Goal: Download file/media

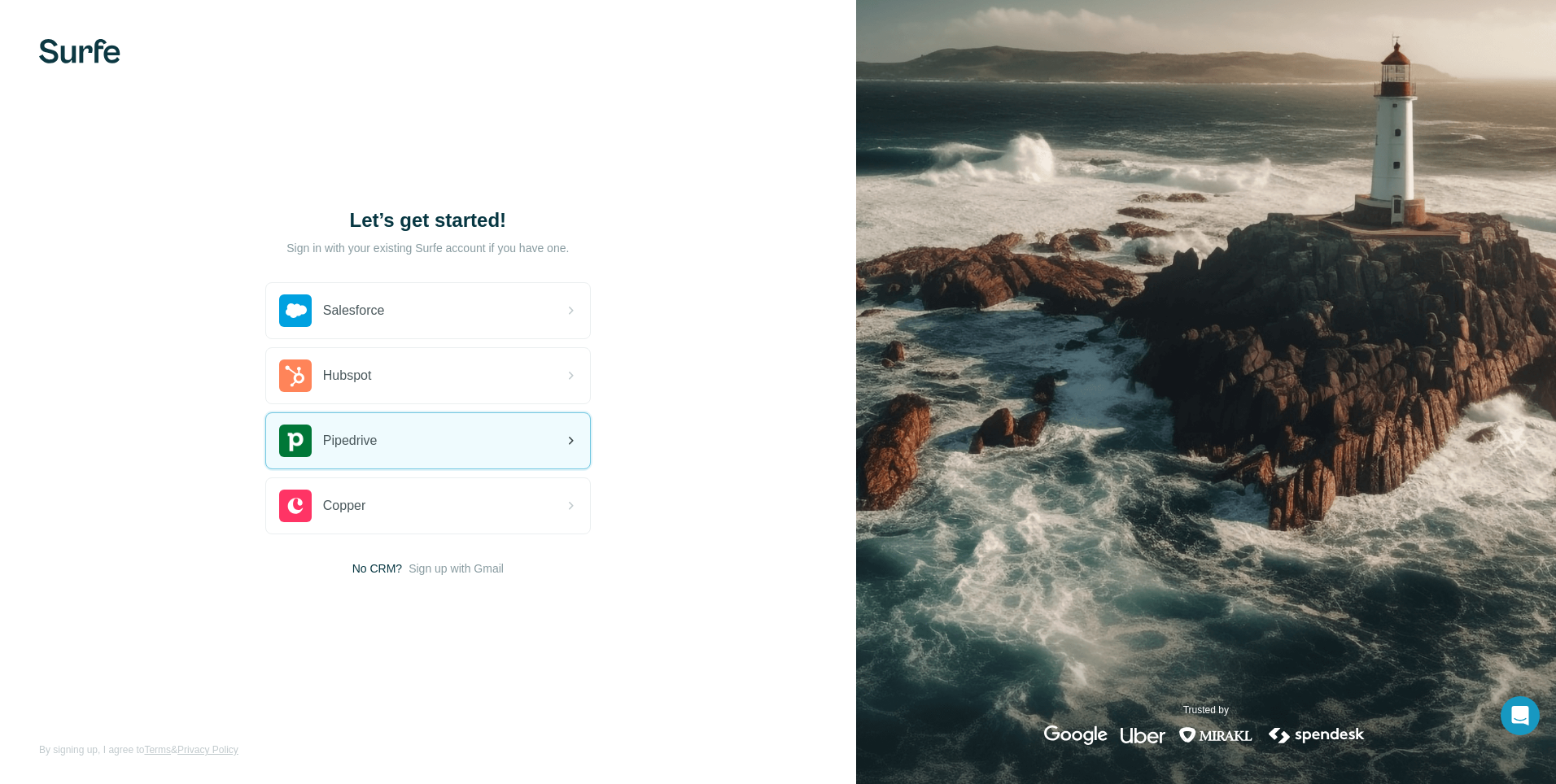
click at [349, 442] on span "Pipedrive" at bounding box center [350, 441] width 54 height 19
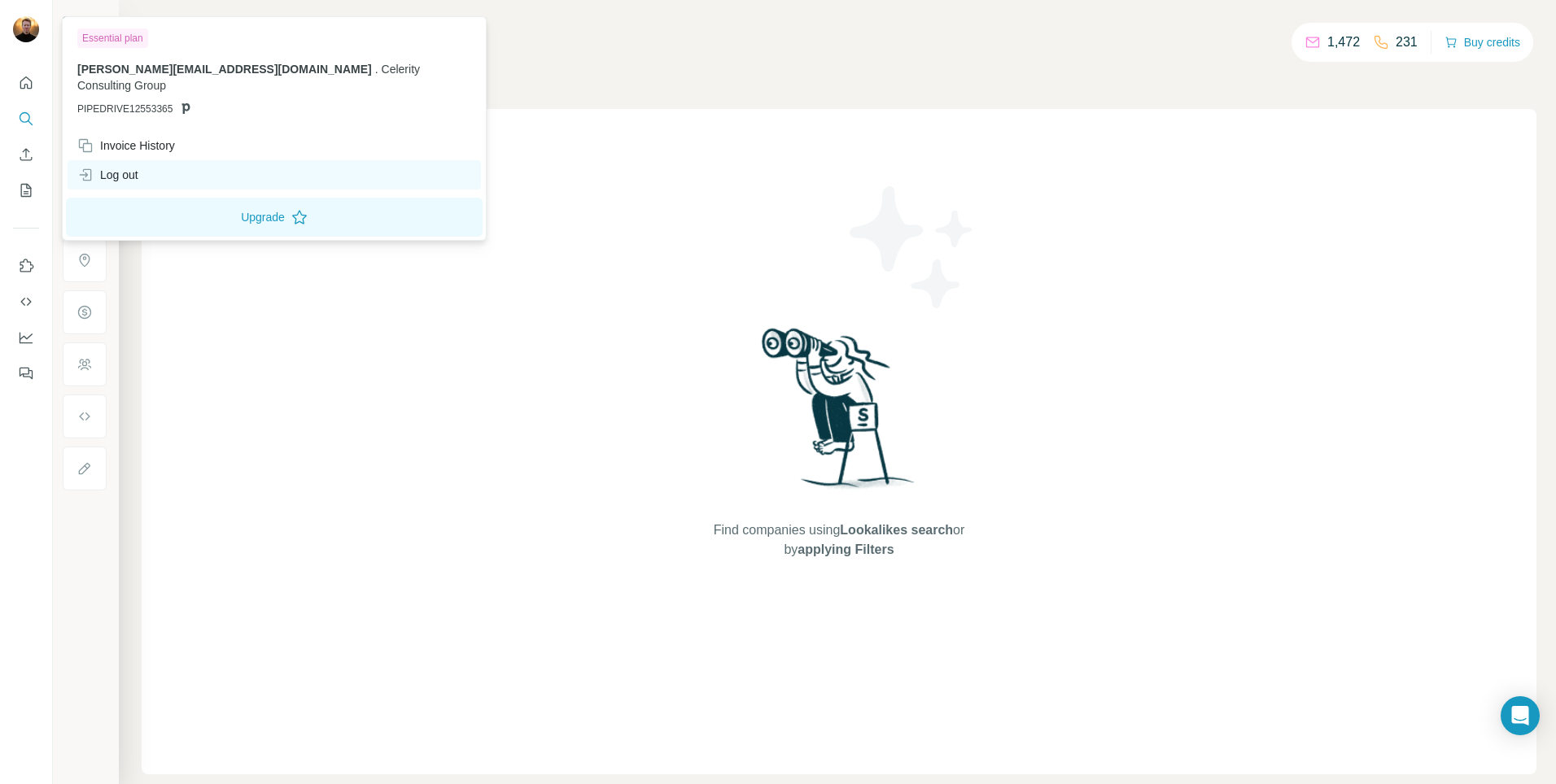
click at [110, 167] on div "Log out" at bounding box center [107, 175] width 61 height 17
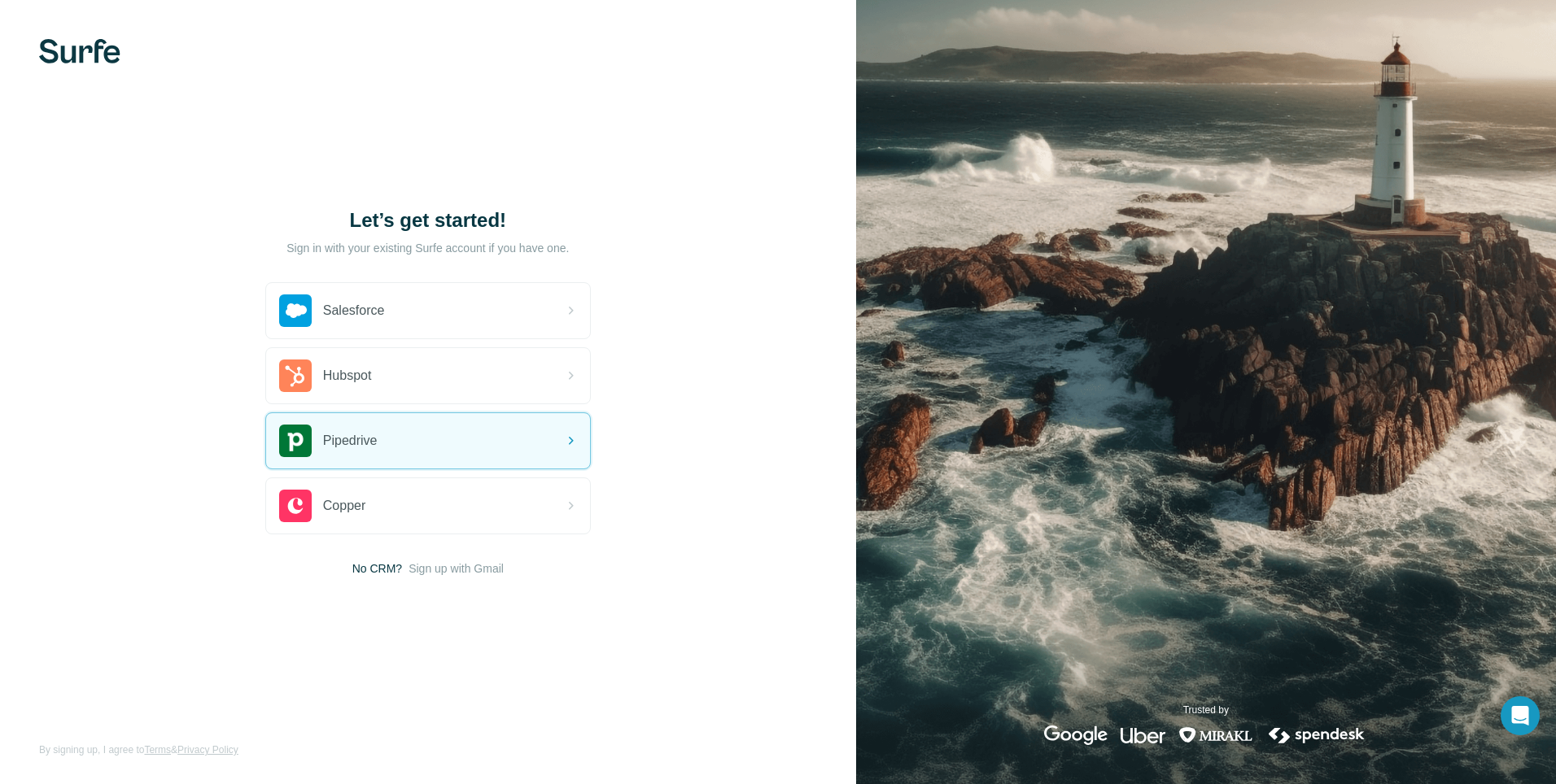
click at [68, 57] on img at bounding box center [80, 51] width 82 height 25
click at [367, 442] on span "Pipedrive" at bounding box center [350, 441] width 54 height 19
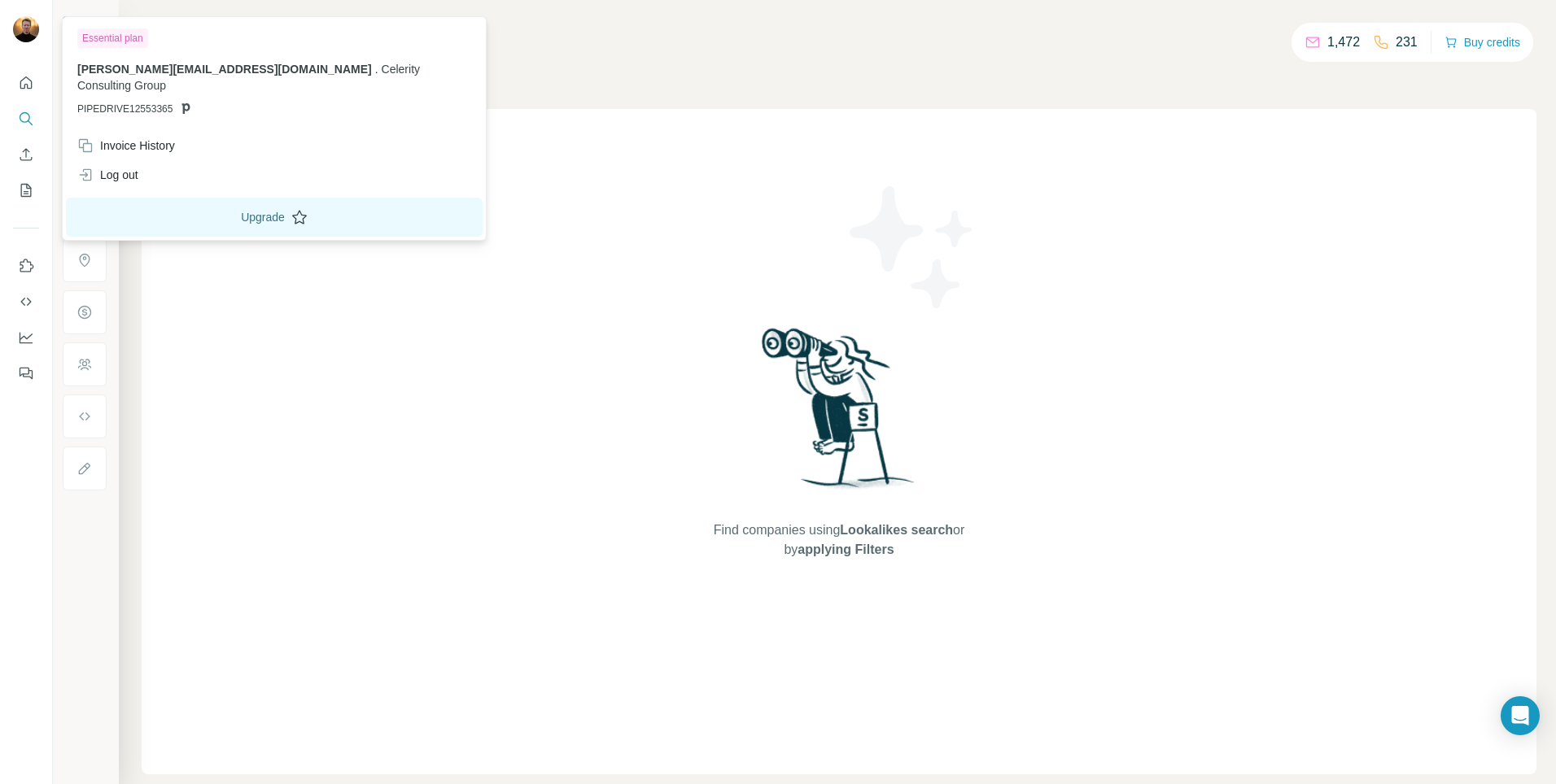
click at [235, 197] on button "Upgrade" at bounding box center [275, 217] width 417 height 39
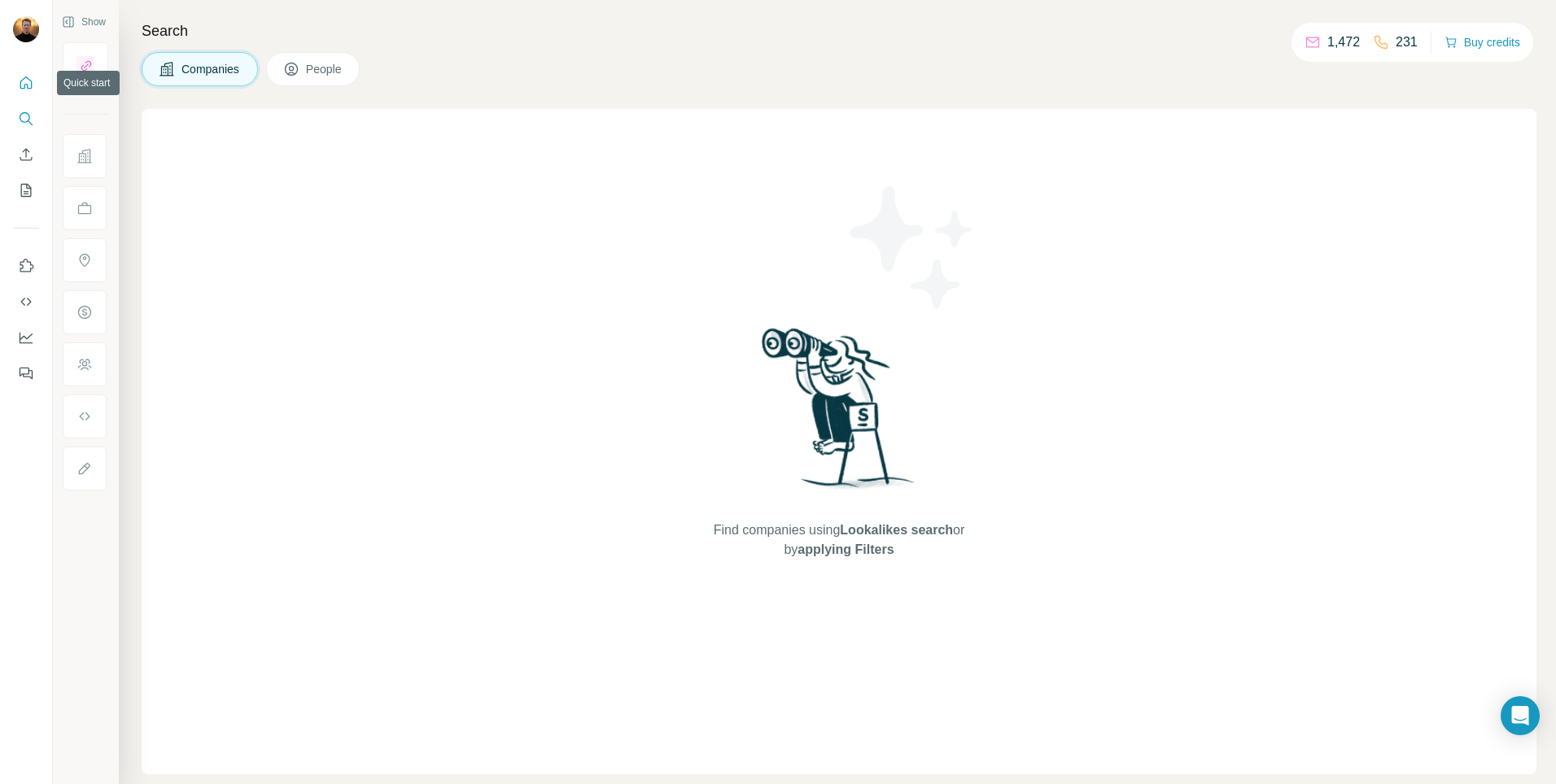
click at [25, 78] on icon "Quick start" at bounding box center [26, 82] width 12 height 12
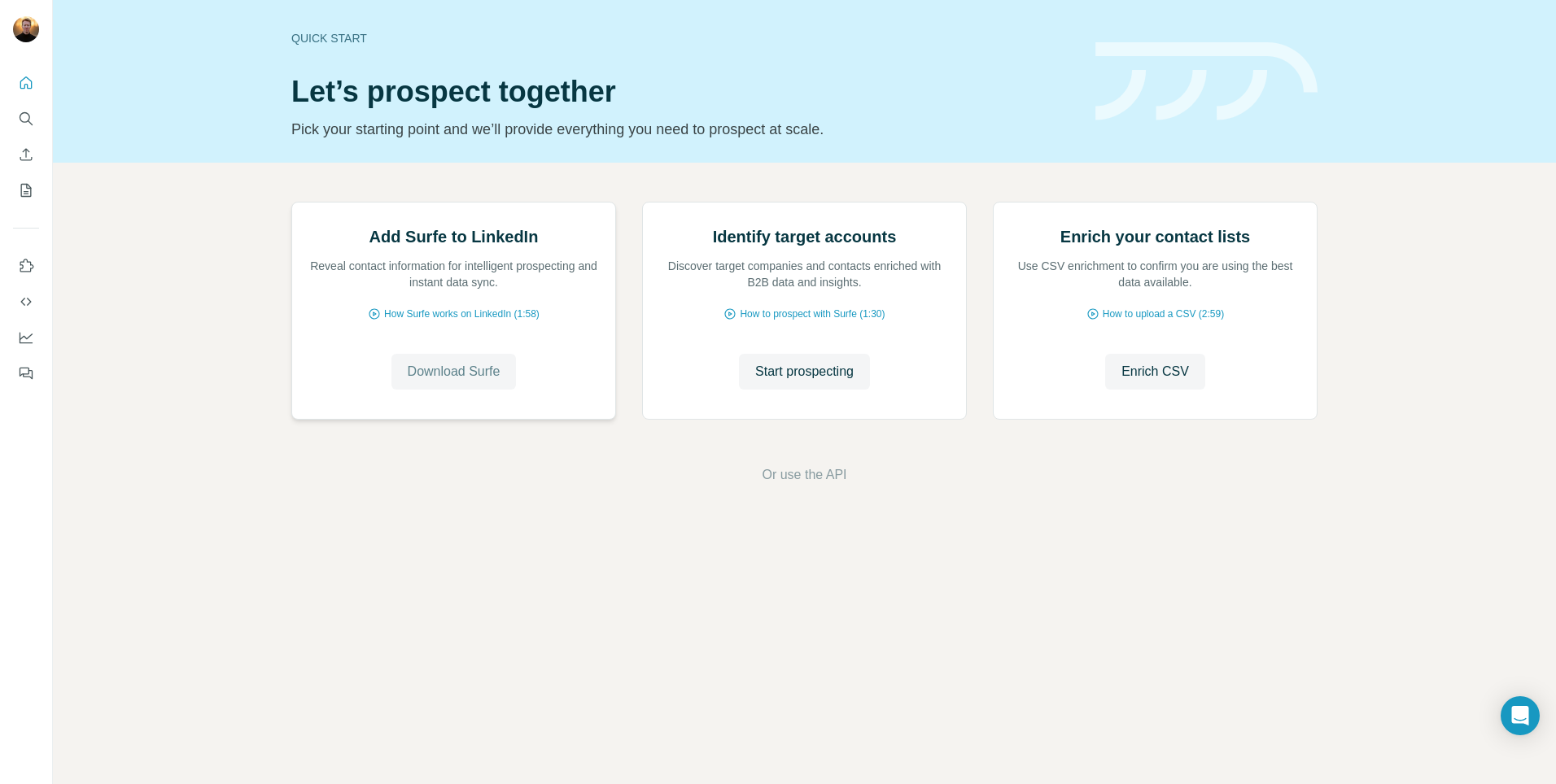
click at [464, 382] on span "Download Surfe" at bounding box center [454, 371] width 93 height 19
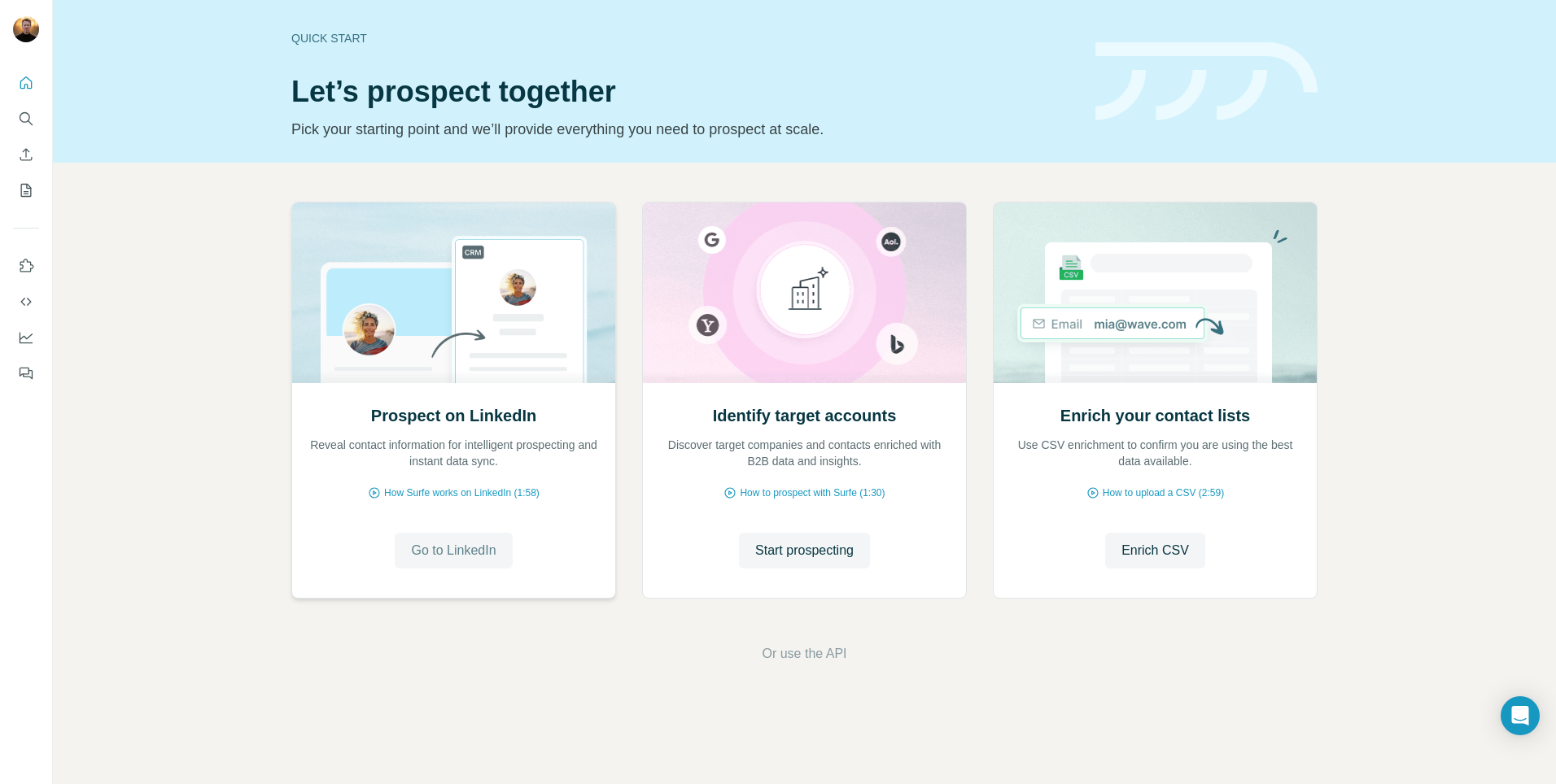
click at [465, 553] on span "Go to LinkedIn" at bounding box center [453, 550] width 85 height 19
